Goal: Information Seeking & Learning: Learn about a topic

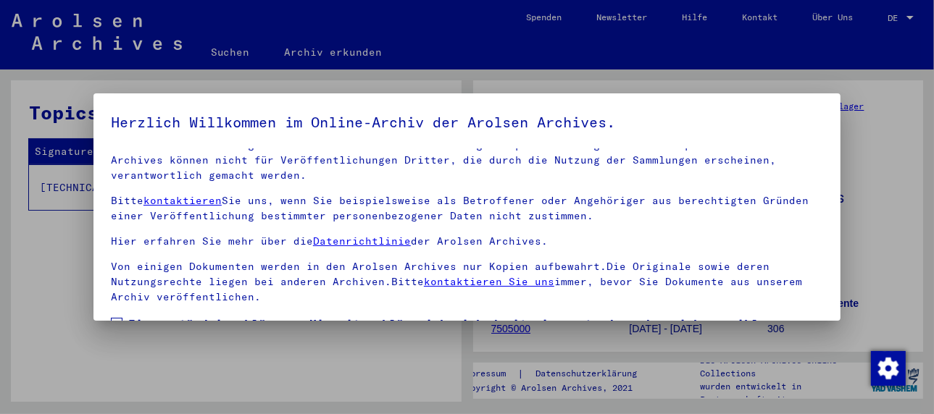
scroll to position [114, 0]
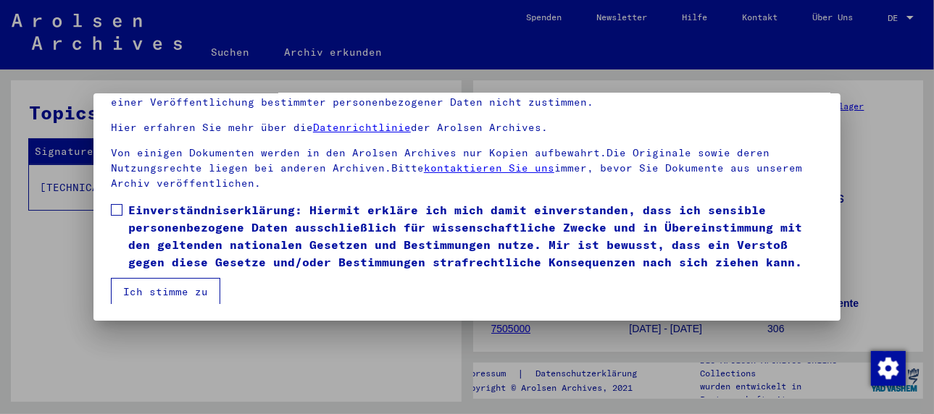
click at [119, 209] on span at bounding box center [117, 210] width 12 height 12
click at [148, 292] on button "Ich stimme zu" at bounding box center [165, 292] width 109 height 28
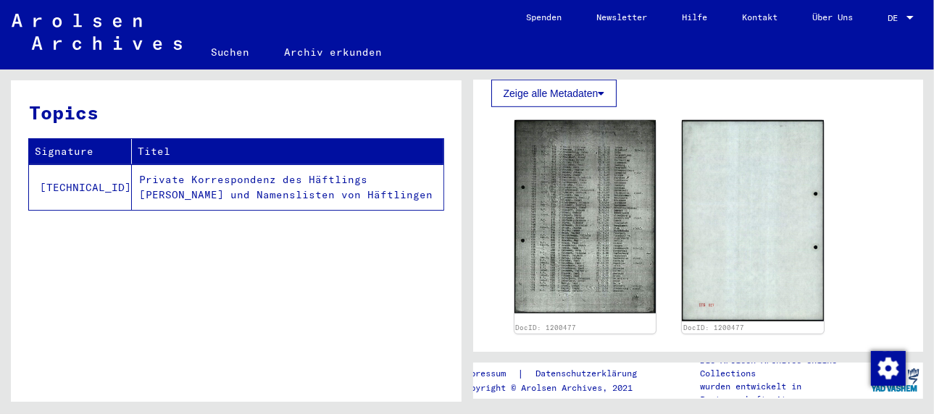
scroll to position [652, 0]
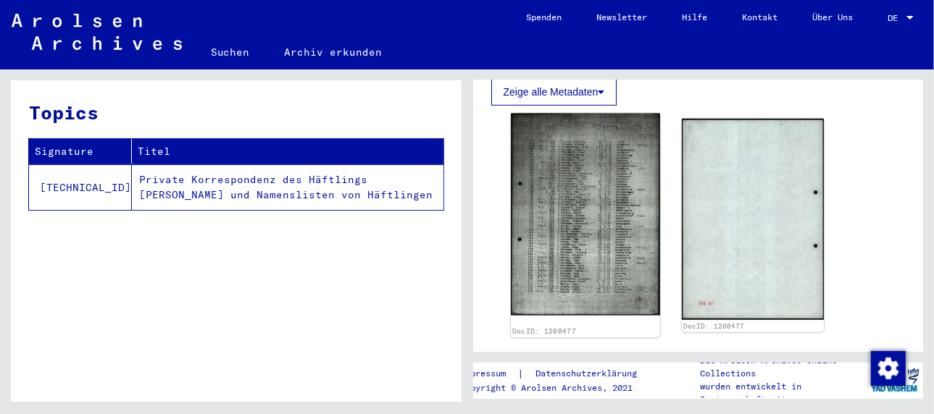
click at [590, 199] on img at bounding box center [585, 215] width 149 height 203
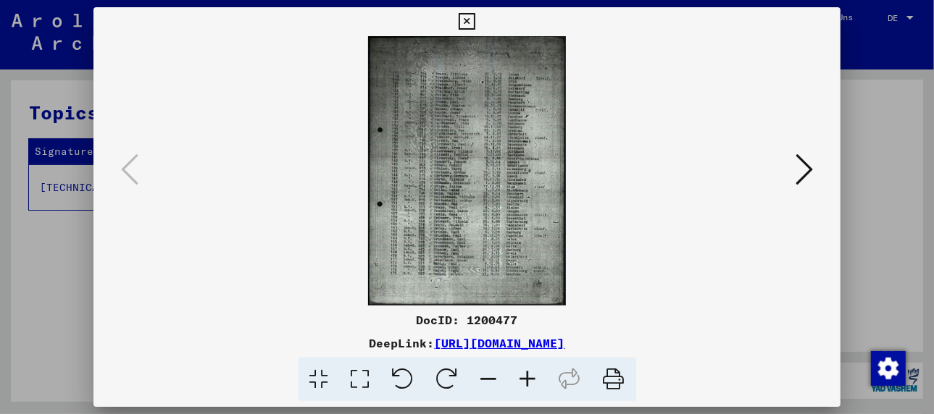
click at [525, 379] on icon at bounding box center [528, 380] width 39 height 44
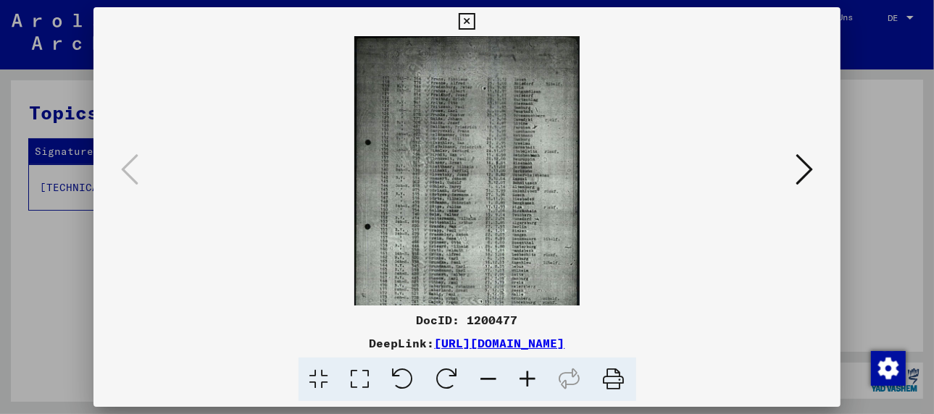
click at [526, 378] on icon at bounding box center [528, 380] width 39 height 44
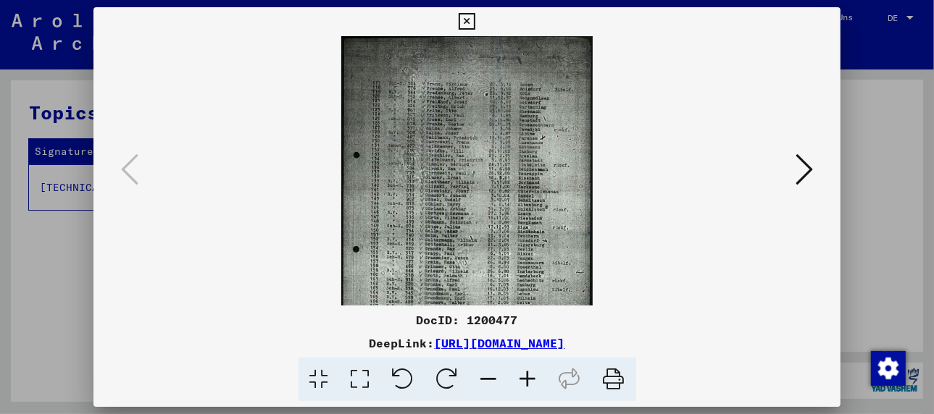
click at [526, 378] on icon at bounding box center [528, 380] width 39 height 44
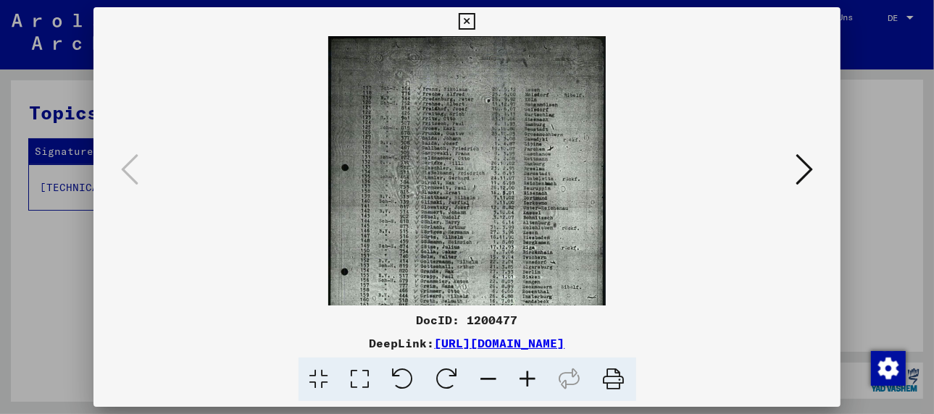
click at [526, 378] on icon at bounding box center [528, 380] width 39 height 44
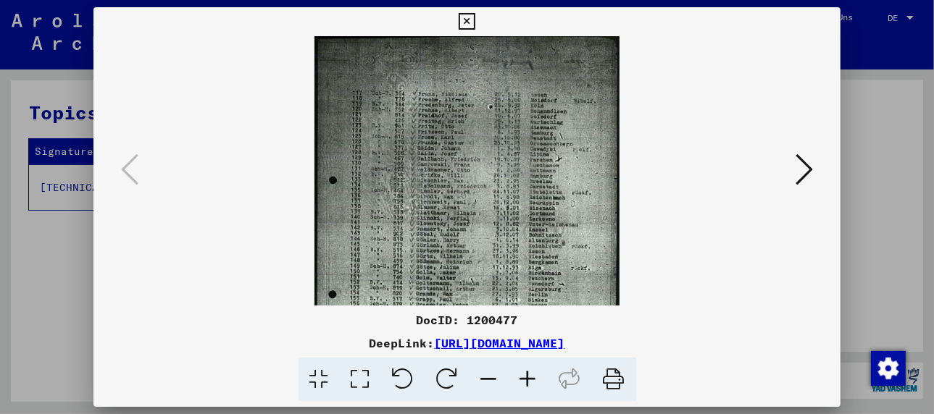
click at [526, 378] on icon at bounding box center [528, 380] width 39 height 44
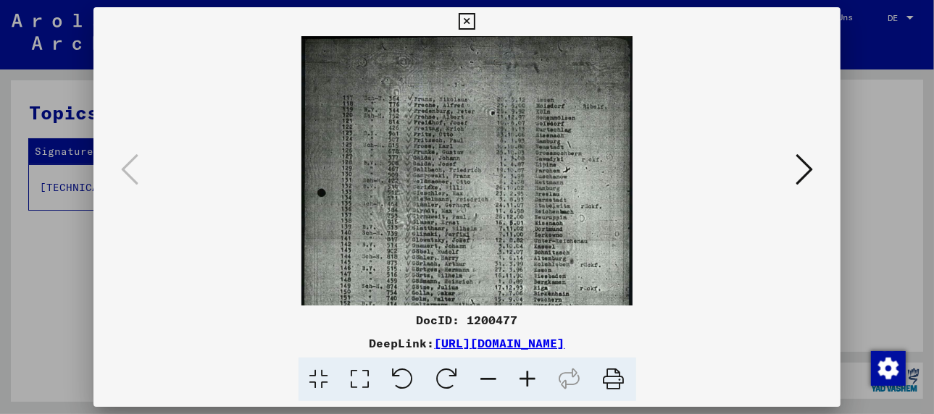
click at [526, 378] on icon at bounding box center [528, 380] width 39 height 44
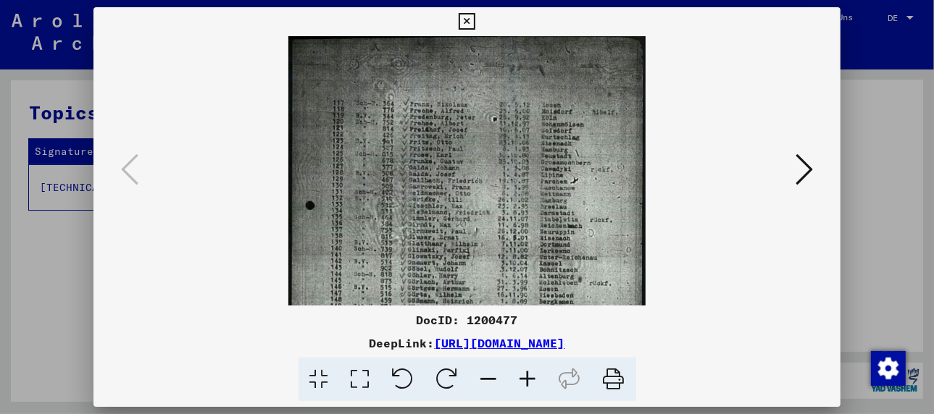
click at [526, 378] on icon at bounding box center [528, 380] width 39 height 44
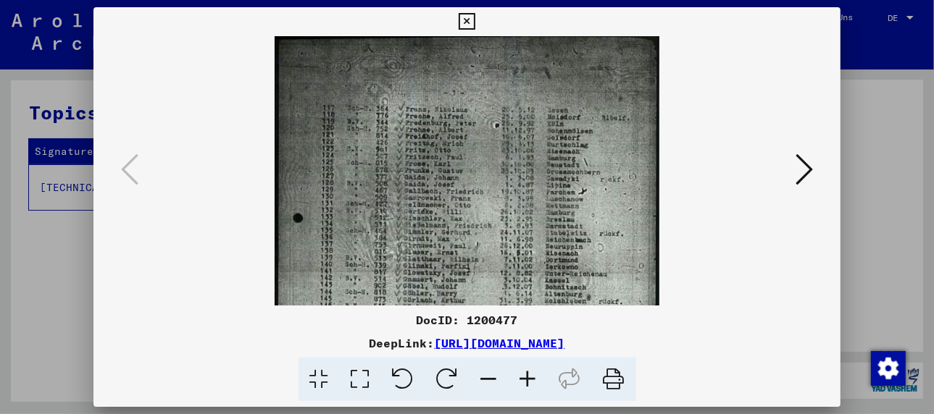
click at [526, 378] on icon at bounding box center [528, 380] width 39 height 44
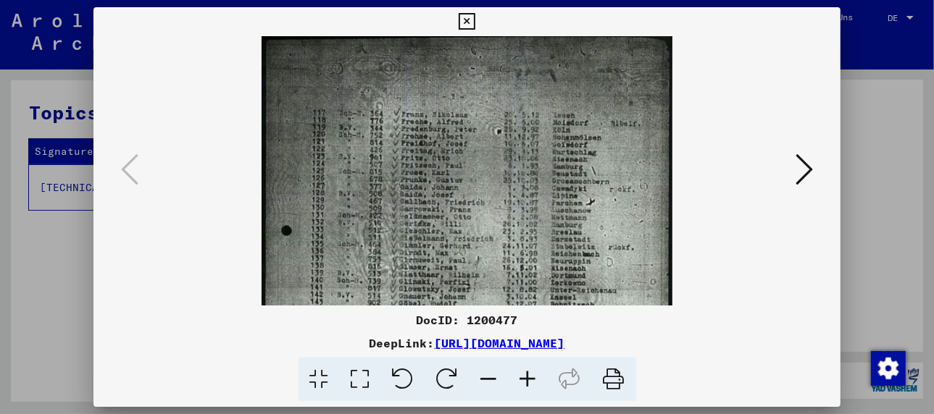
click at [526, 378] on icon at bounding box center [528, 380] width 39 height 44
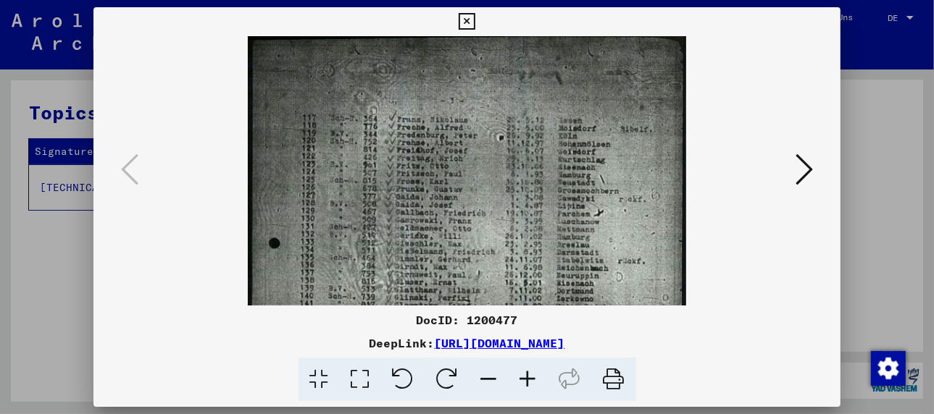
click at [526, 378] on icon at bounding box center [528, 380] width 39 height 44
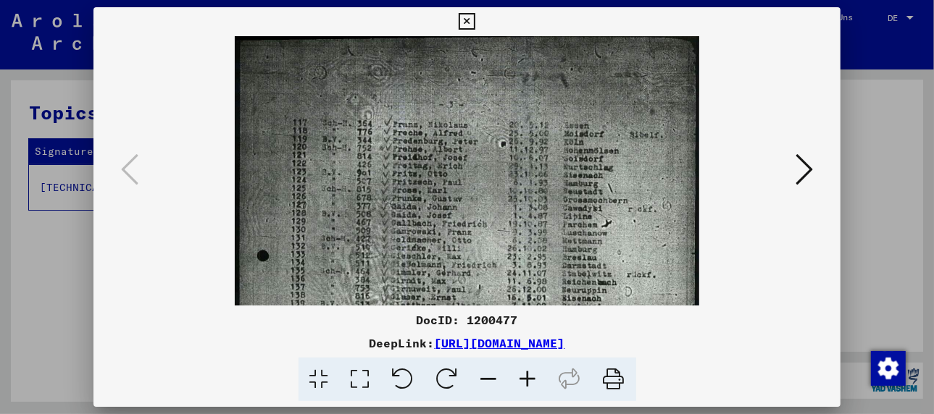
click at [526, 378] on icon at bounding box center [528, 380] width 39 height 44
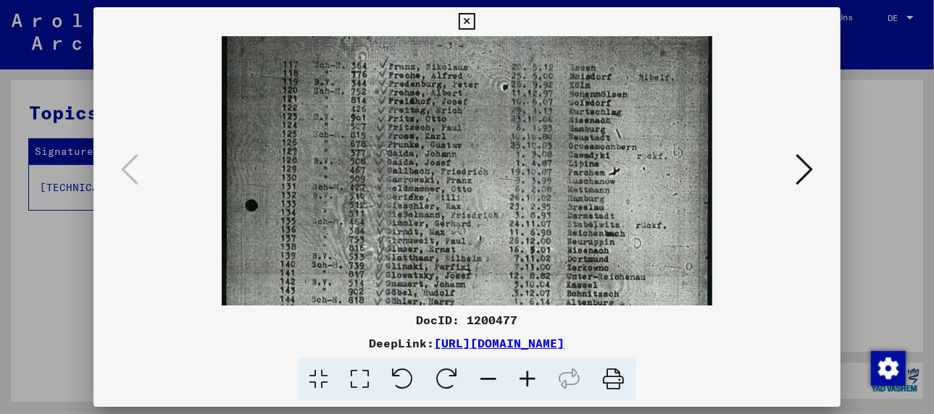
scroll to position [65, 0]
drag, startPoint x: 551, startPoint y: 259, endPoint x: 542, endPoint y: 190, distance: 69.5
click at [542, 190] on img at bounding box center [467, 305] width 491 height 668
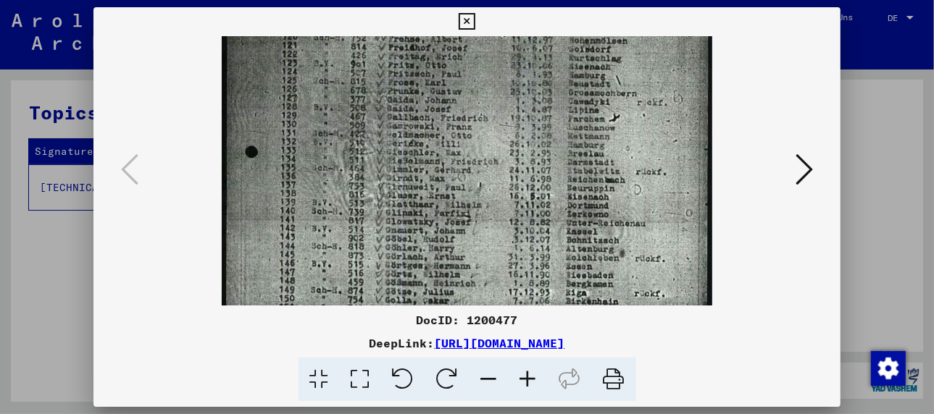
scroll to position [130, 0]
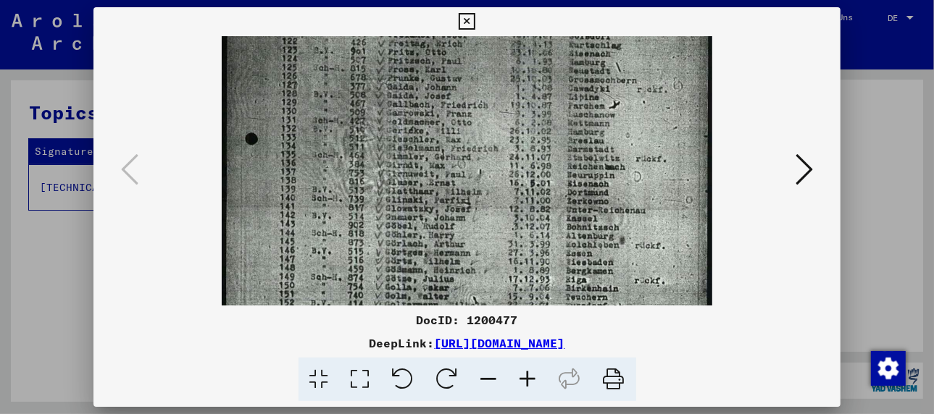
drag, startPoint x: 532, startPoint y: 269, endPoint x: 548, endPoint y: 201, distance: 70.1
click at [548, 201] on img at bounding box center [467, 241] width 491 height 668
click at [530, 382] on icon at bounding box center [528, 380] width 39 height 44
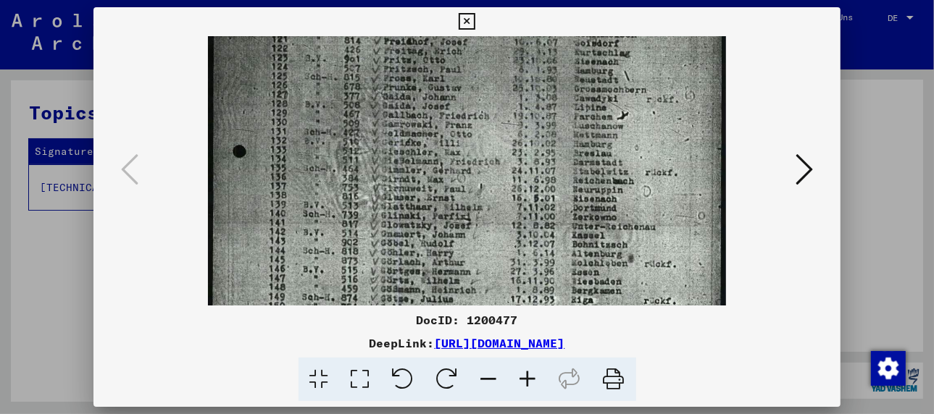
click at [530, 382] on icon at bounding box center [528, 380] width 39 height 44
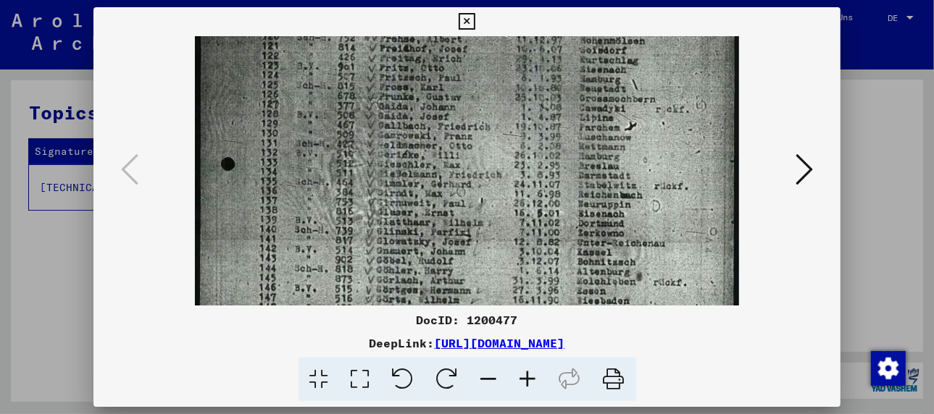
click at [530, 382] on icon at bounding box center [528, 380] width 39 height 44
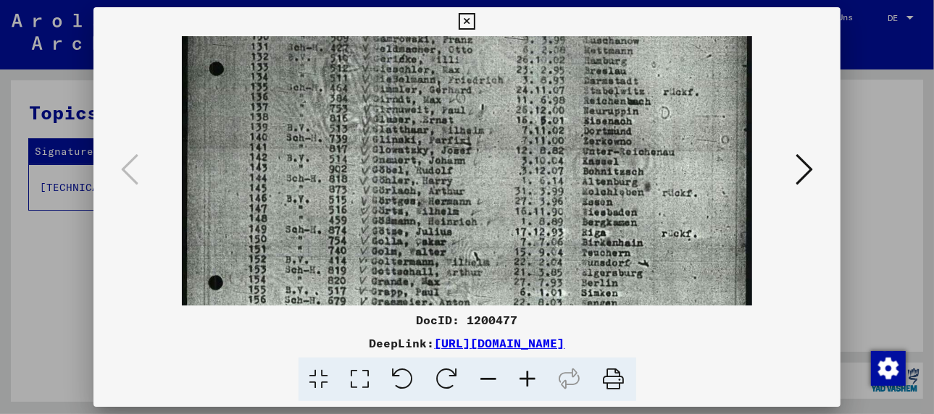
drag, startPoint x: 465, startPoint y: 201, endPoint x: 501, endPoint y: 109, distance: 98.6
click at [501, 109] on img at bounding box center [467, 187] width 571 height 777
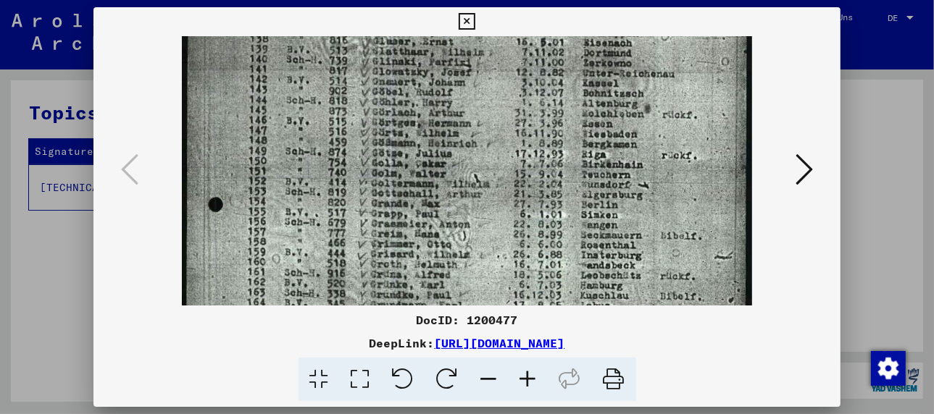
drag, startPoint x: 468, startPoint y: 259, endPoint x: 509, endPoint y: 174, distance: 94.6
click at [509, 174] on img at bounding box center [467, 108] width 571 height 777
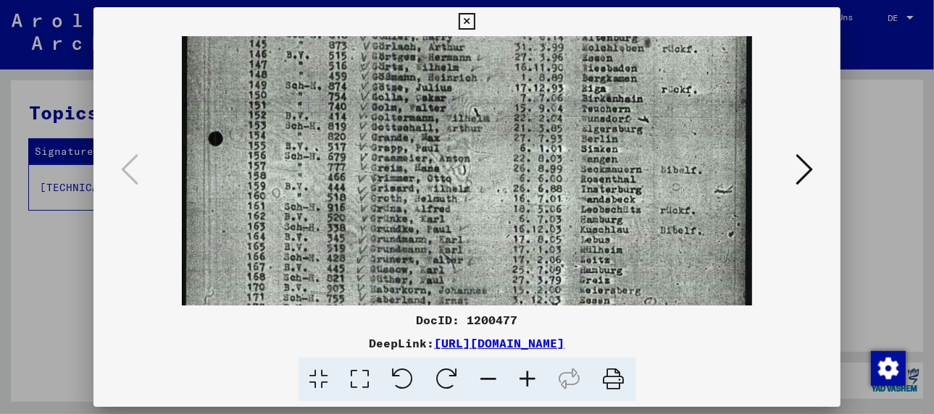
drag, startPoint x: 451, startPoint y: 276, endPoint x: 486, endPoint y: 202, distance: 82.0
click at [486, 202] on img at bounding box center [467, 42] width 571 height 777
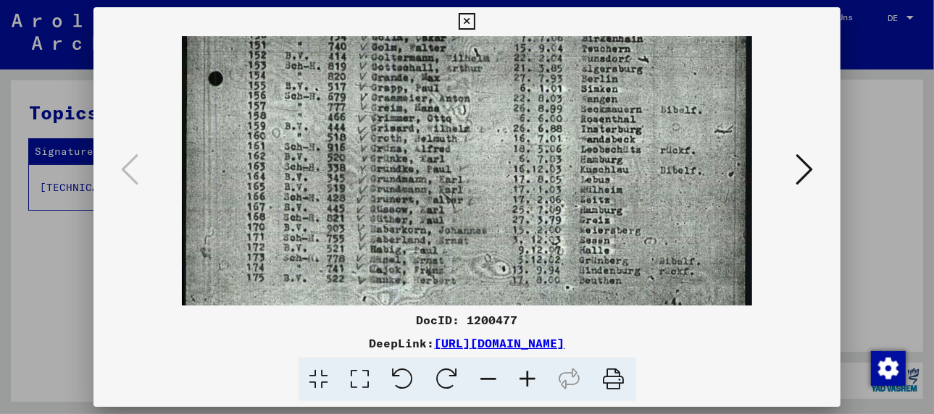
scroll to position [444, 0]
drag, startPoint x: 460, startPoint y: 272, endPoint x: 488, endPoint y: 205, distance: 72.8
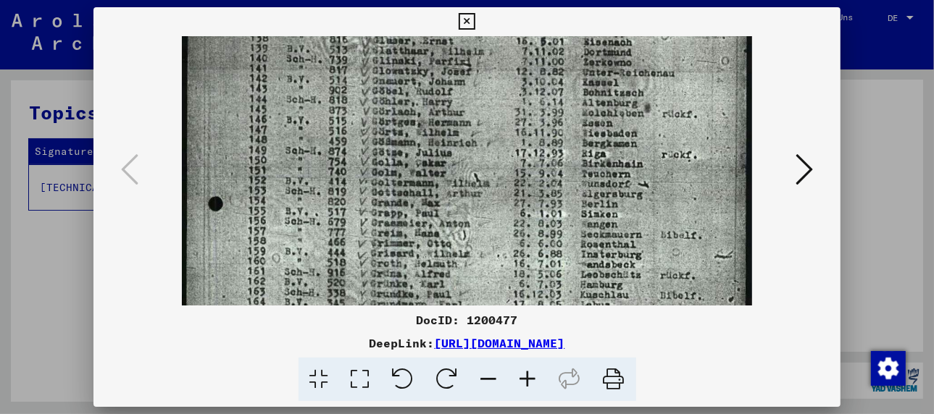
drag, startPoint x: 492, startPoint y: 134, endPoint x: 485, endPoint y: 222, distance: 88.7
click at [492, 267] on img at bounding box center [467, 108] width 571 height 777
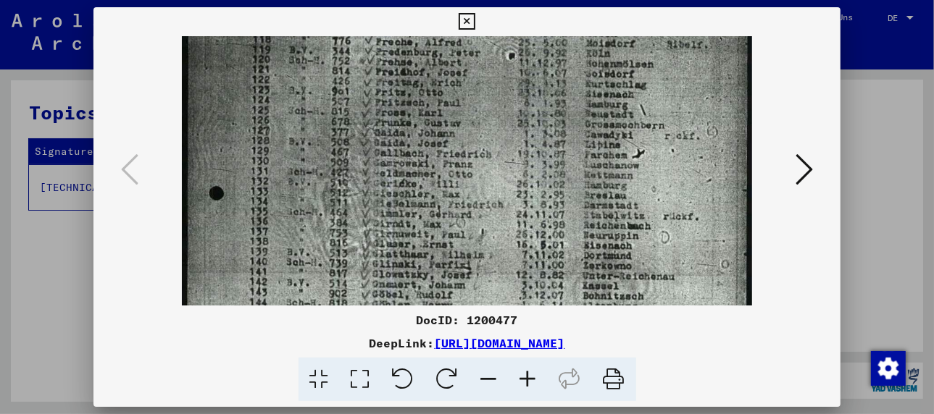
drag, startPoint x: 476, startPoint y: 127, endPoint x: 483, endPoint y: 321, distance: 194.3
click at [483, 321] on div "DocID: 1200477 DeepLink: [URL][DOMAIN_NAME]" at bounding box center [466, 204] width 747 height 395
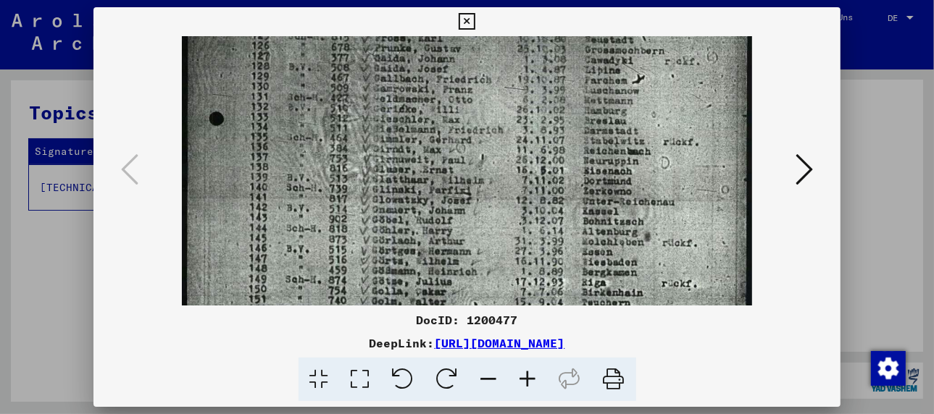
drag, startPoint x: 438, startPoint y: 180, endPoint x: 477, endPoint y: 28, distance: 157.3
click at [477, 28] on div "DocID: 1200477 DeepLink: [URL][DOMAIN_NAME]" at bounding box center [466, 204] width 747 height 395
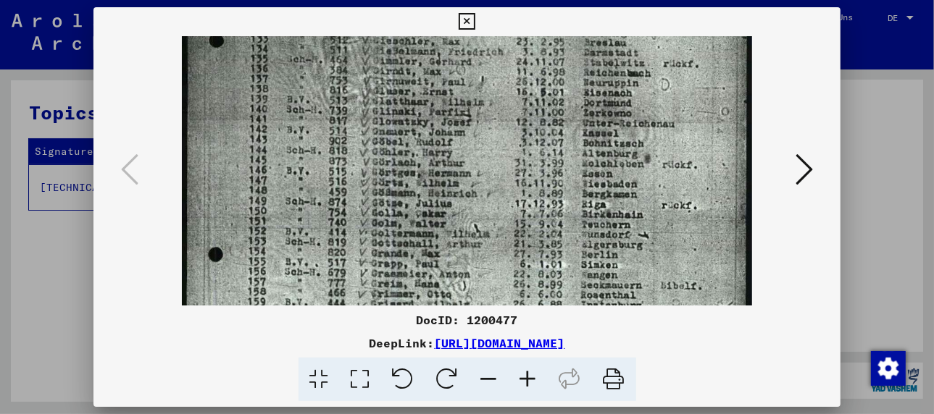
drag, startPoint x: 443, startPoint y: 193, endPoint x: 464, endPoint y: 104, distance: 92.3
click at [464, 104] on img at bounding box center [467, 158] width 571 height 777
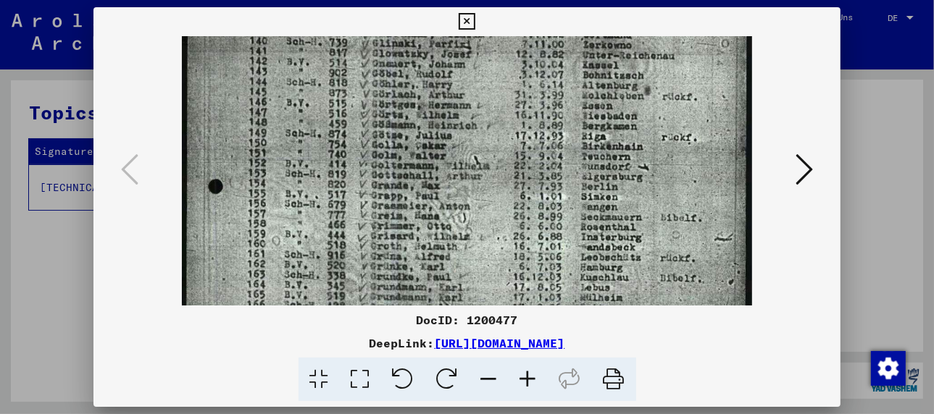
drag, startPoint x: 440, startPoint y: 233, endPoint x: 440, endPoint y: 180, distance: 52.2
click at [438, 162] on img at bounding box center [467, 90] width 571 height 777
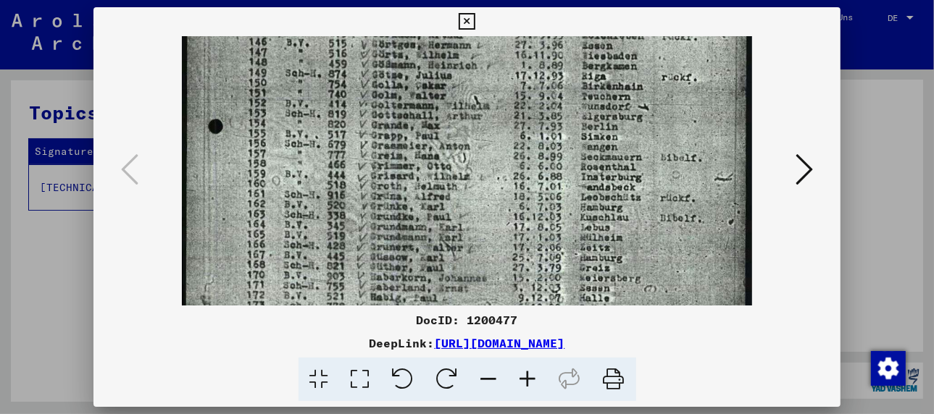
drag, startPoint x: 435, startPoint y: 227, endPoint x: 442, endPoint y: 162, distance: 64.8
click at [442, 162] on img at bounding box center [467, 30] width 571 height 777
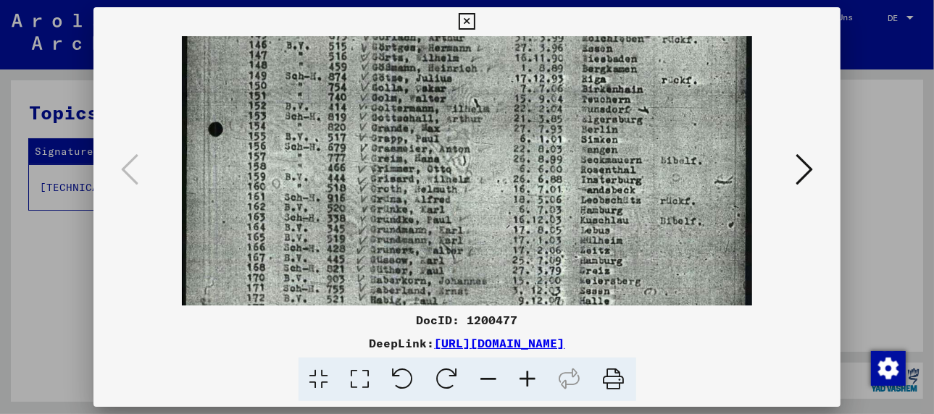
drag, startPoint x: 500, startPoint y: 214, endPoint x: 463, endPoint y: 218, distance: 37.2
click at [463, 218] on img at bounding box center [467, 33] width 571 height 777
click at [802, 172] on icon at bounding box center [803, 169] width 17 height 35
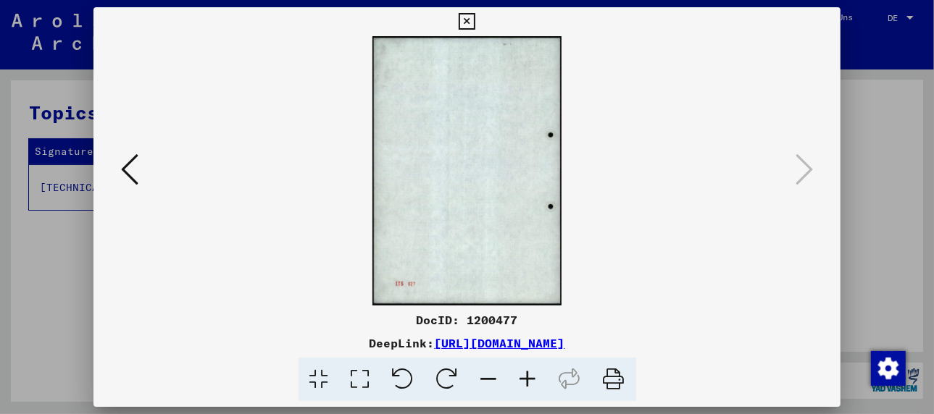
scroll to position [0, 0]
